Goal: Navigation & Orientation: Find specific page/section

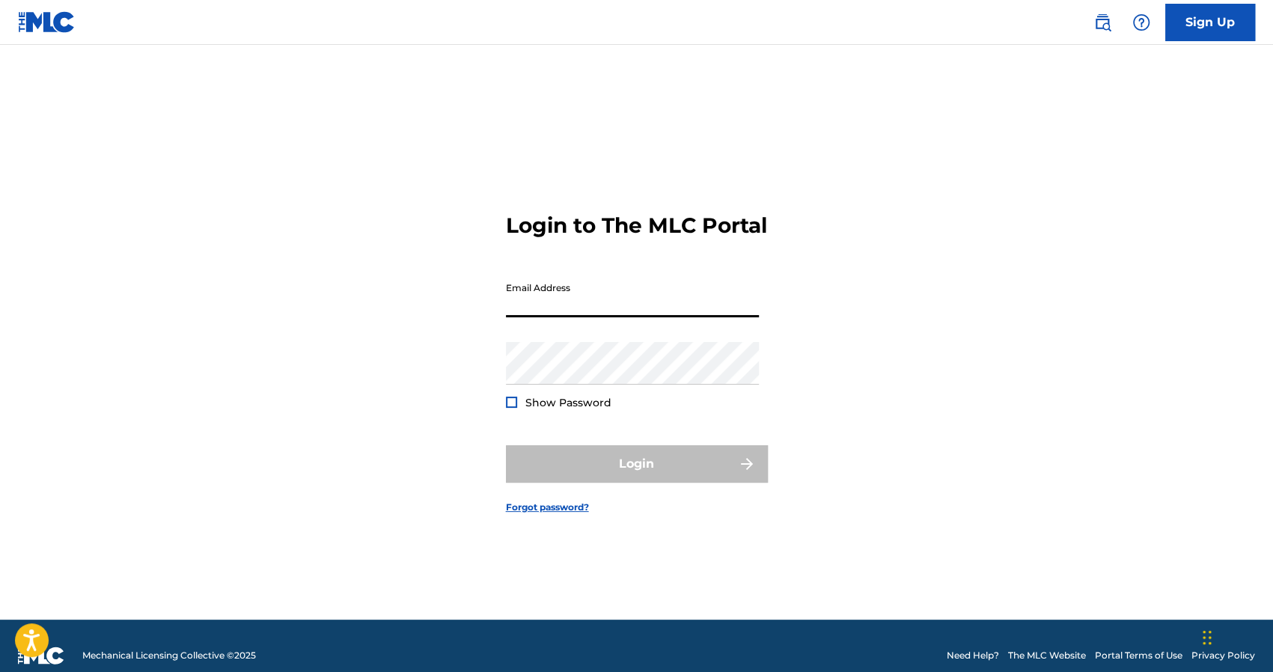
drag, startPoint x: 0, startPoint y: 0, endPoint x: 634, endPoint y: 327, distance: 713.5
click at [634, 317] on input "Email Address" at bounding box center [632, 296] width 253 height 43
type input "[EMAIL_ADDRESS][DOMAIN_NAME]"
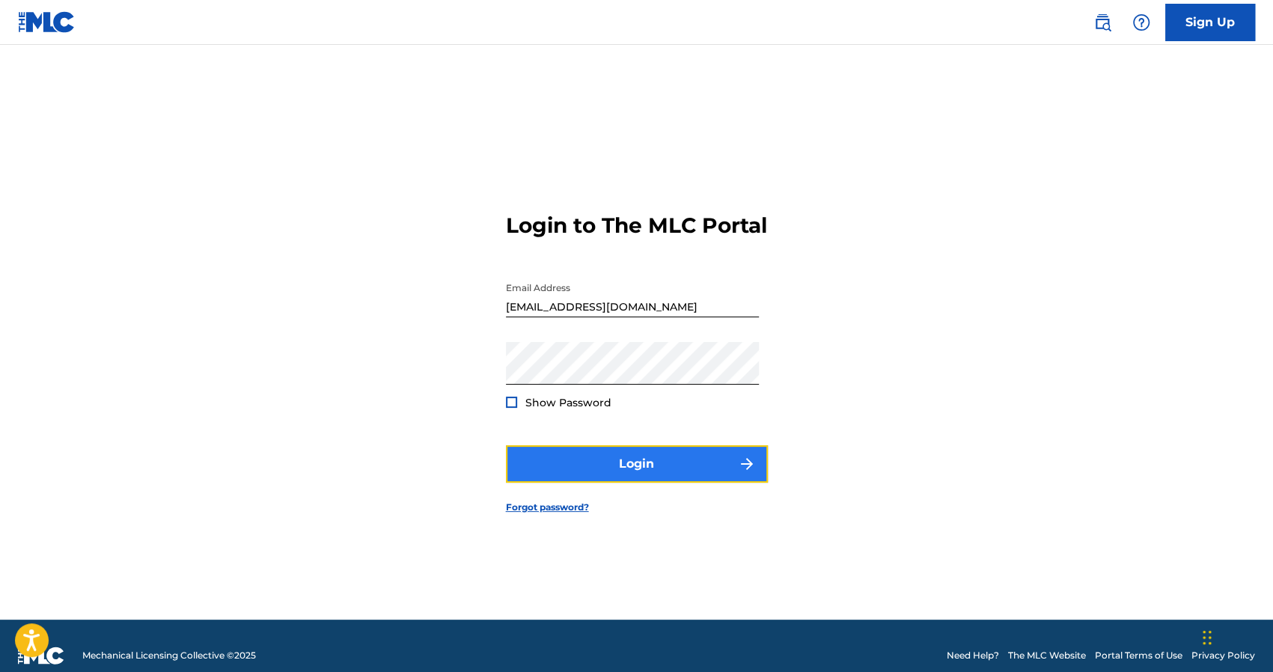
click at [537, 478] on button "Login" at bounding box center [637, 463] width 262 height 37
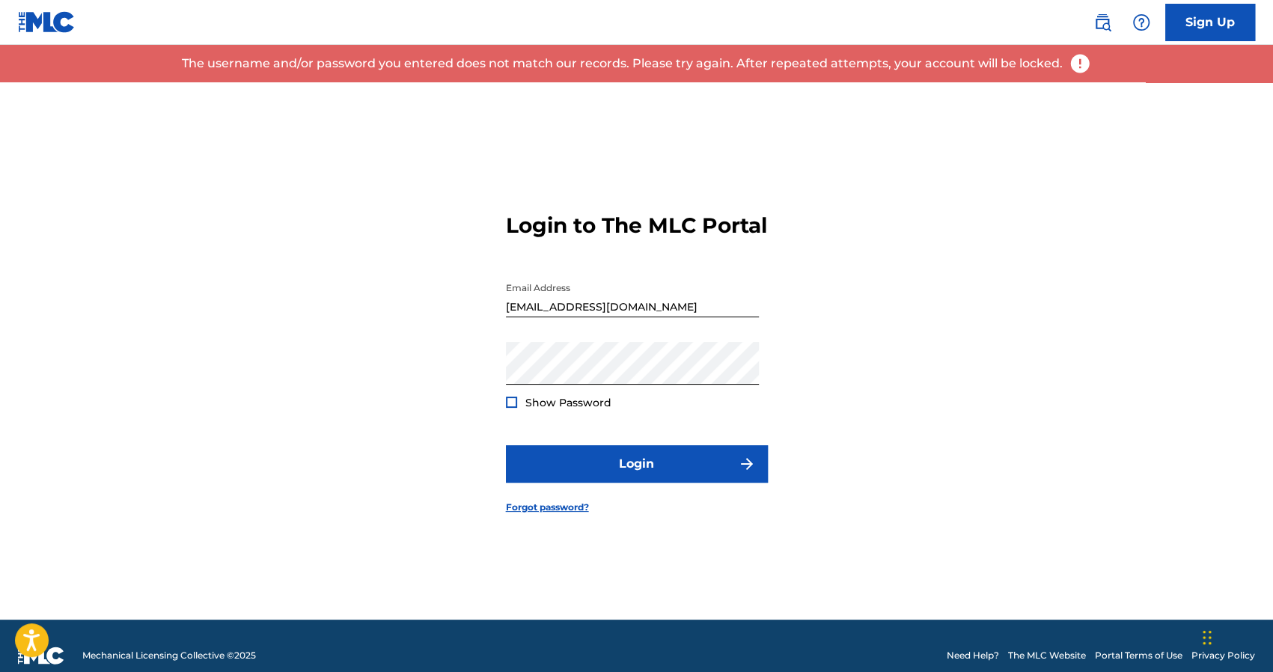
click at [514, 408] on div at bounding box center [511, 402] width 11 height 11
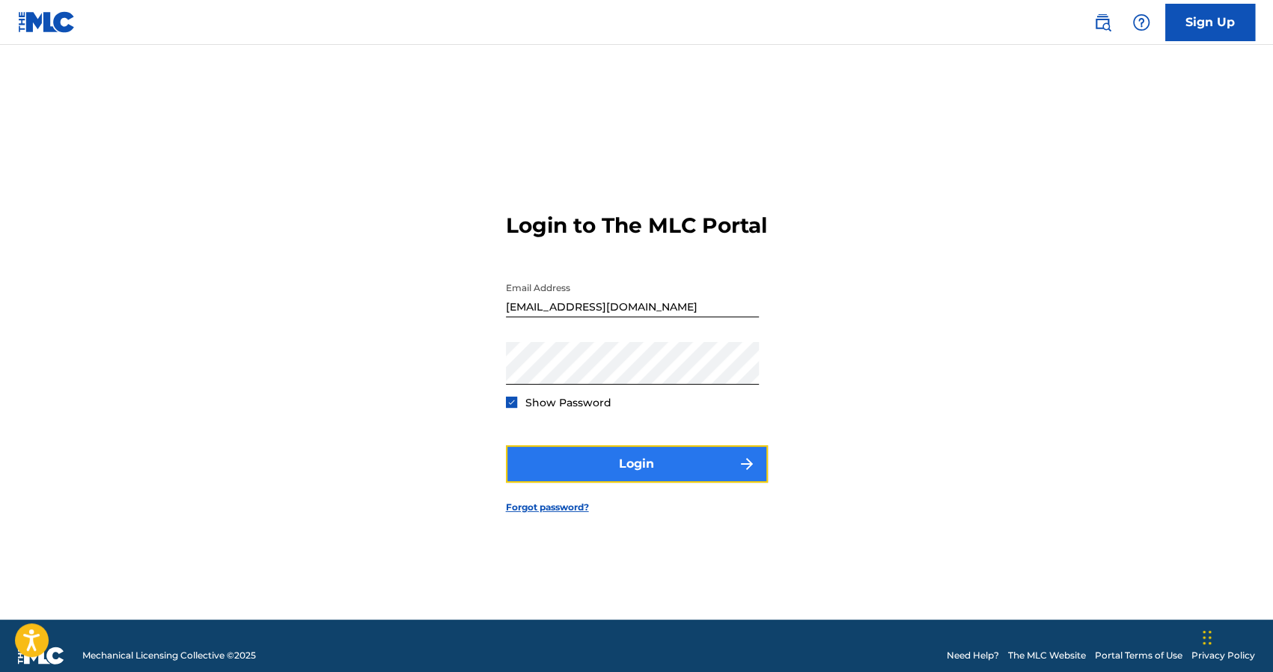
click at [540, 477] on button "Login" at bounding box center [637, 463] width 262 height 37
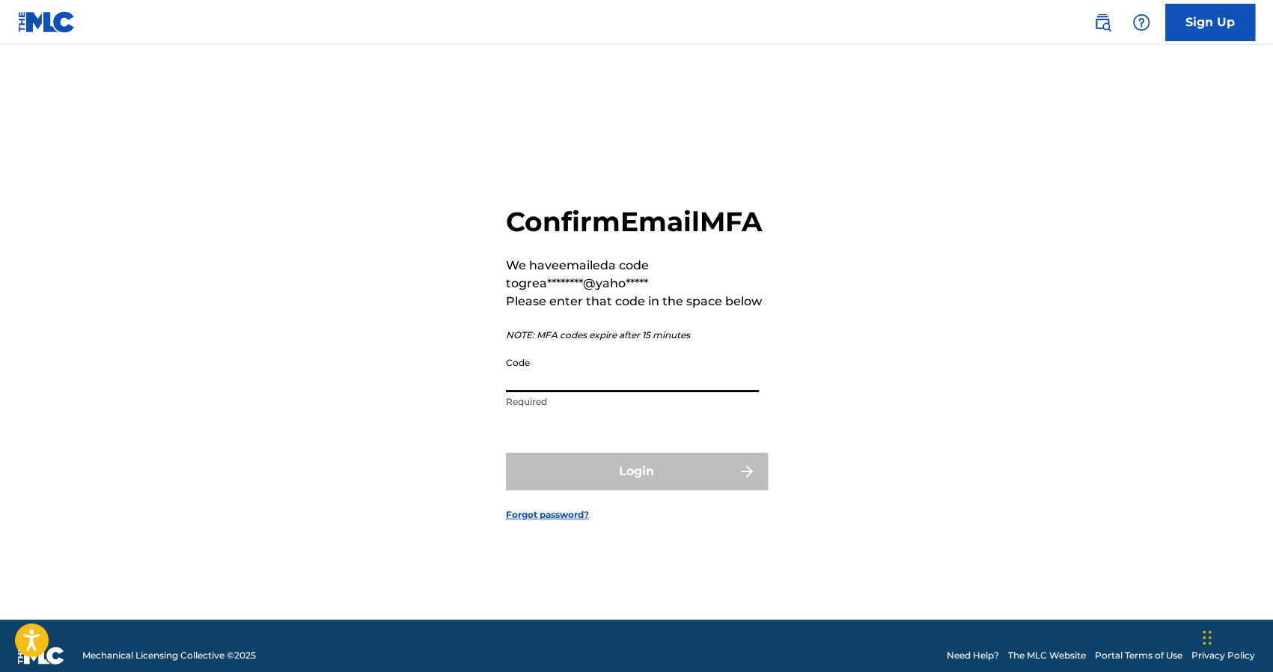
click at [560, 392] on input "Code" at bounding box center [632, 371] width 253 height 43
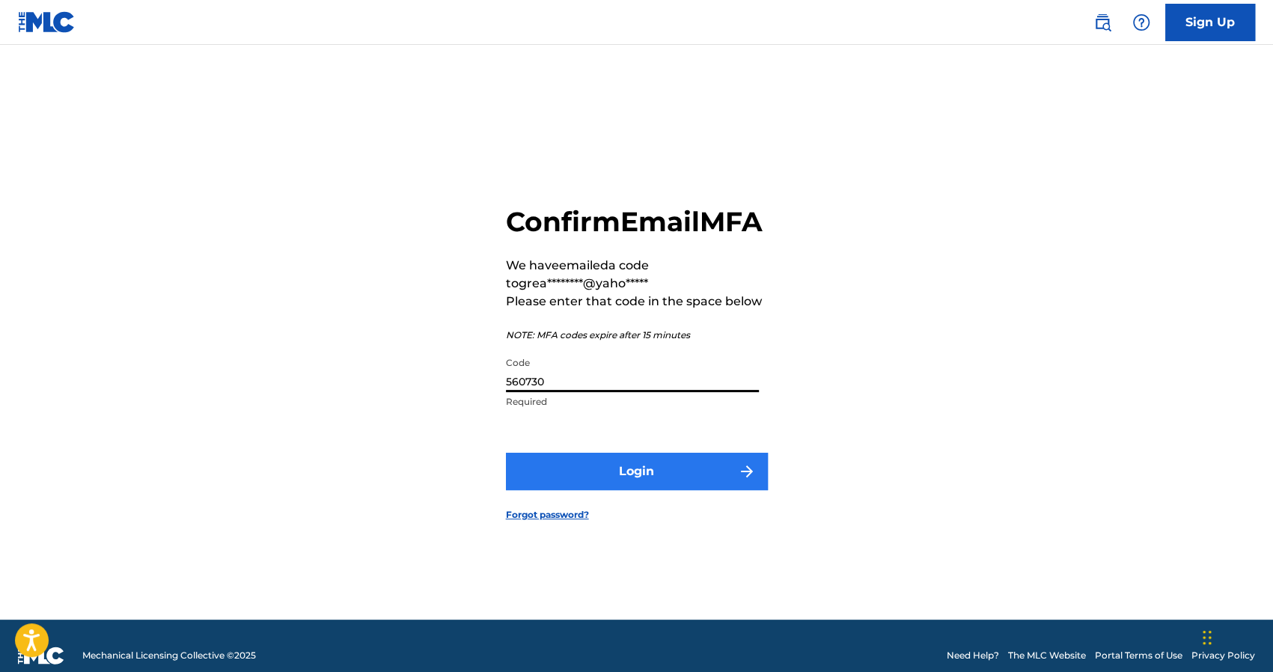
type input "560730"
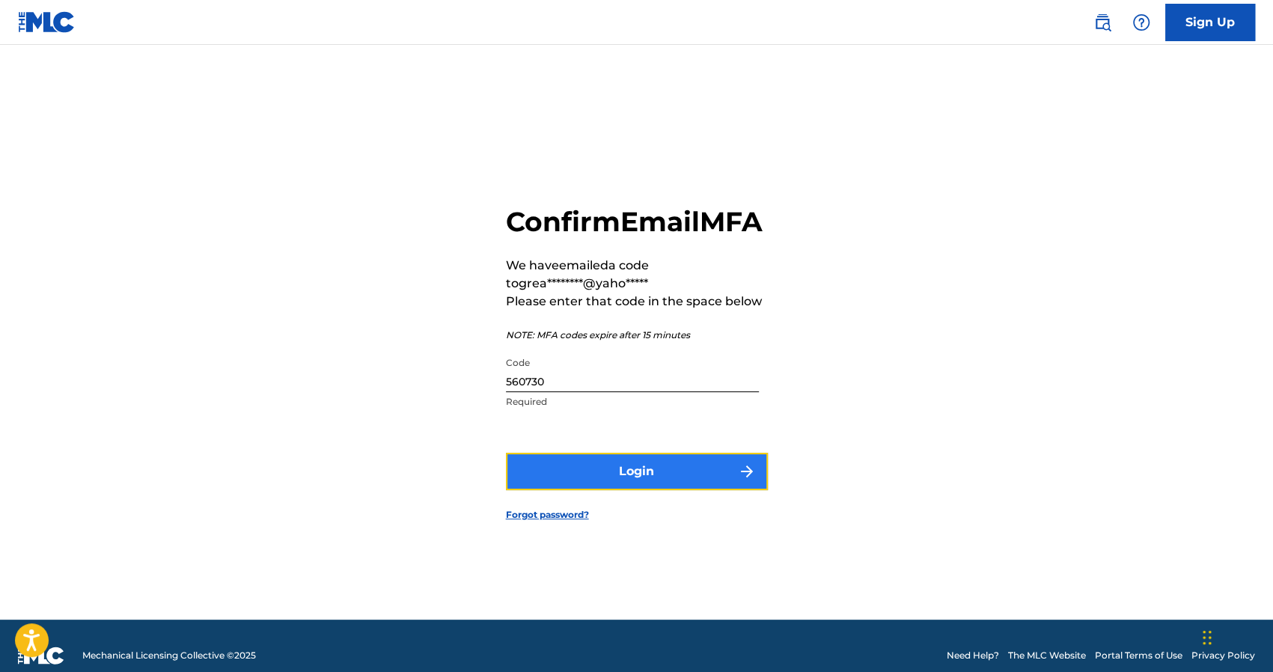
click at [651, 489] on button "Login" at bounding box center [637, 471] width 262 height 37
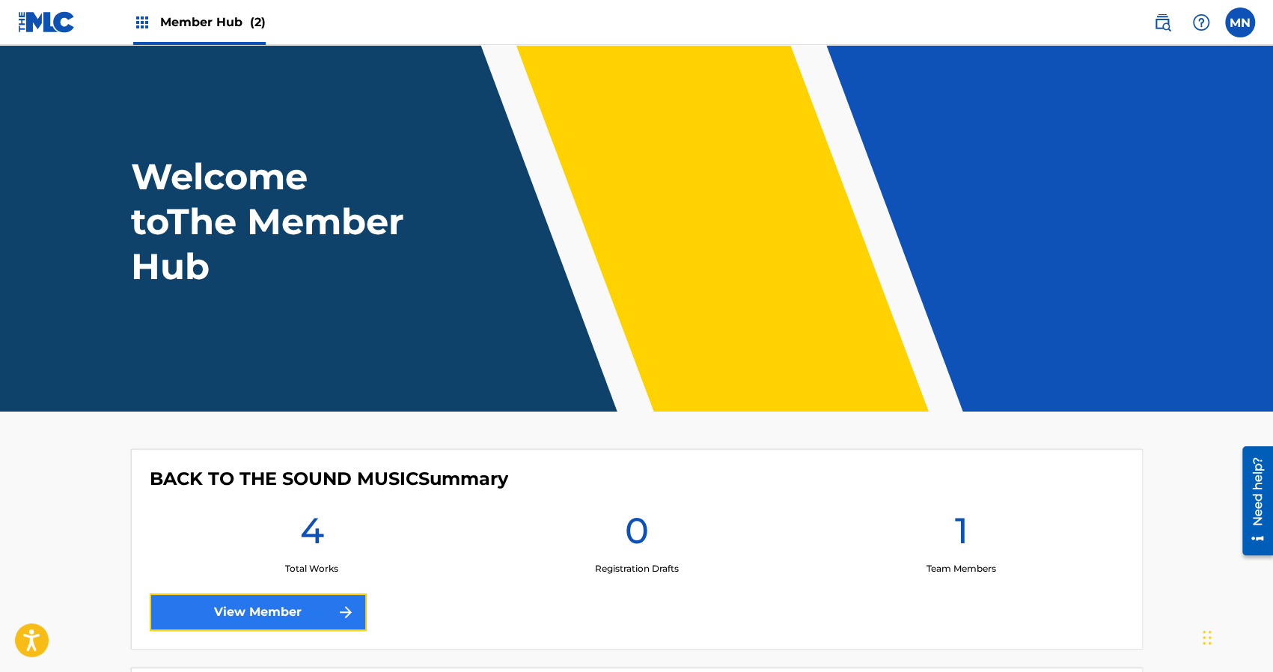
click at [245, 615] on link "View Member" at bounding box center [258, 612] width 217 height 37
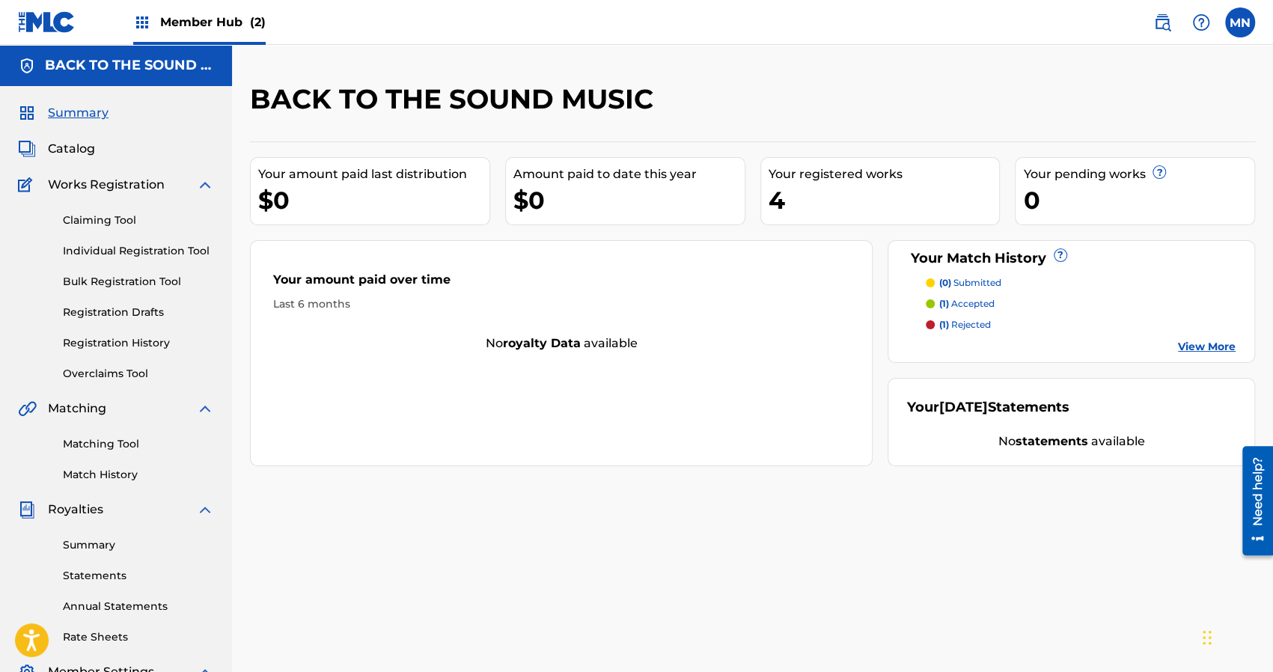
click at [216, 20] on span "Member Hub (2)" at bounding box center [213, 21] width 106 height 17
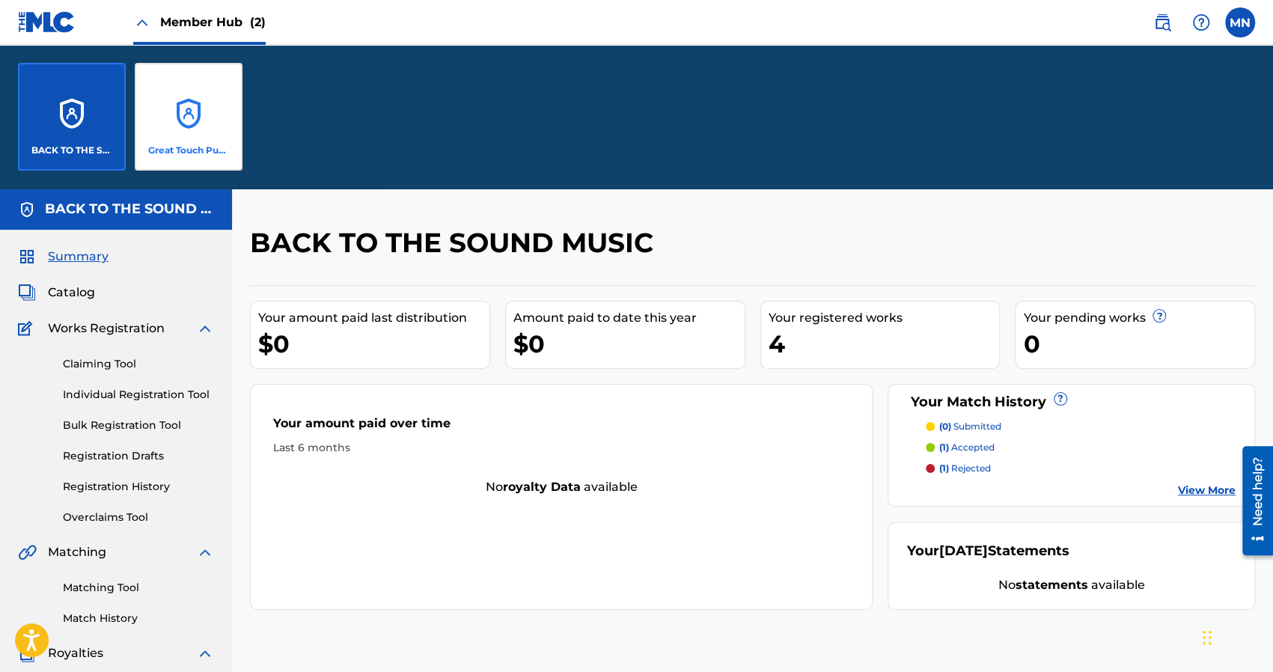
click at [202, 127] on div "Great Touch Publishing Inc" at bounding box center [189, 117] width 108 height 108
